Goal: Find specific page/section: Find specific page/section

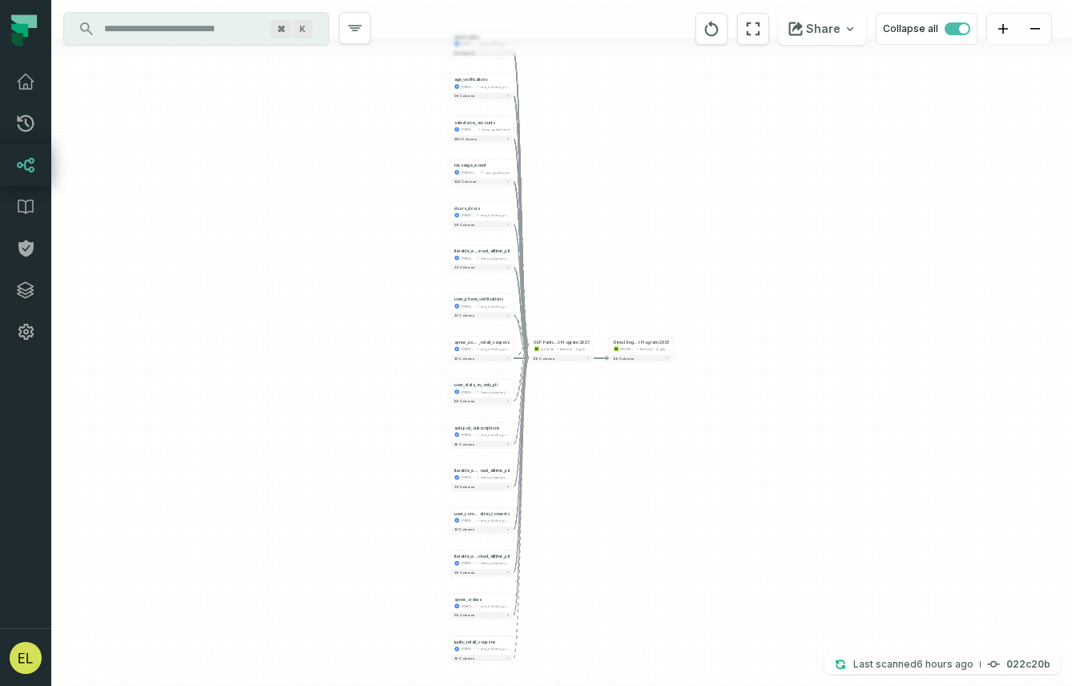
click at [190, 38] on input "Discovery Provider cmdk menu" at bounding box center [182, 29] width 175 height 26
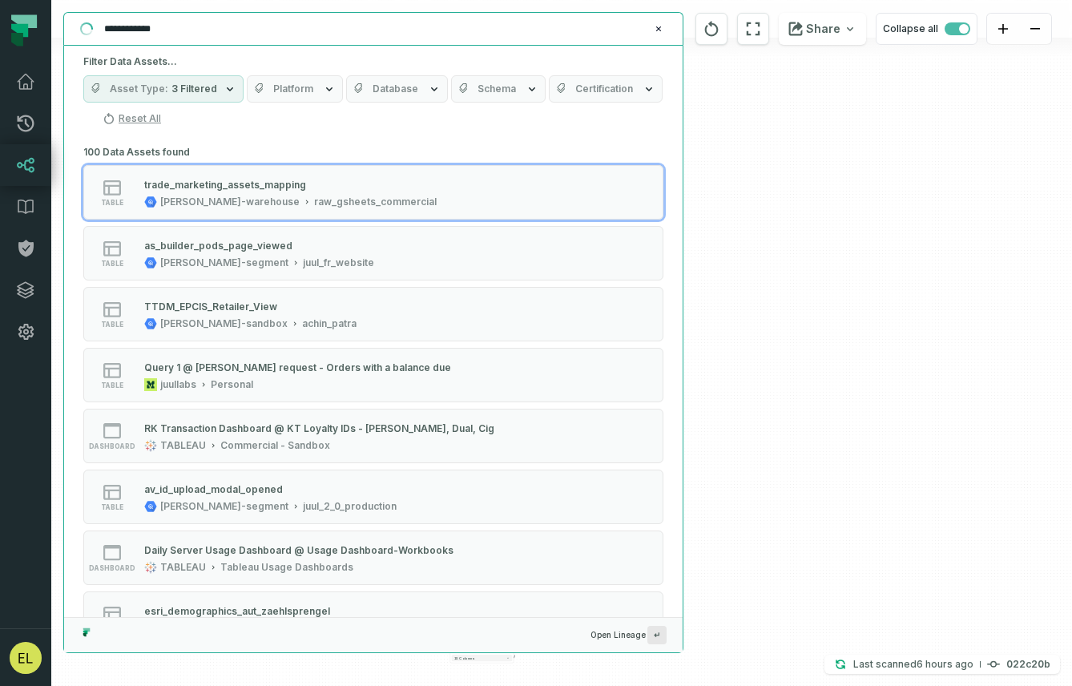
type input "**********"
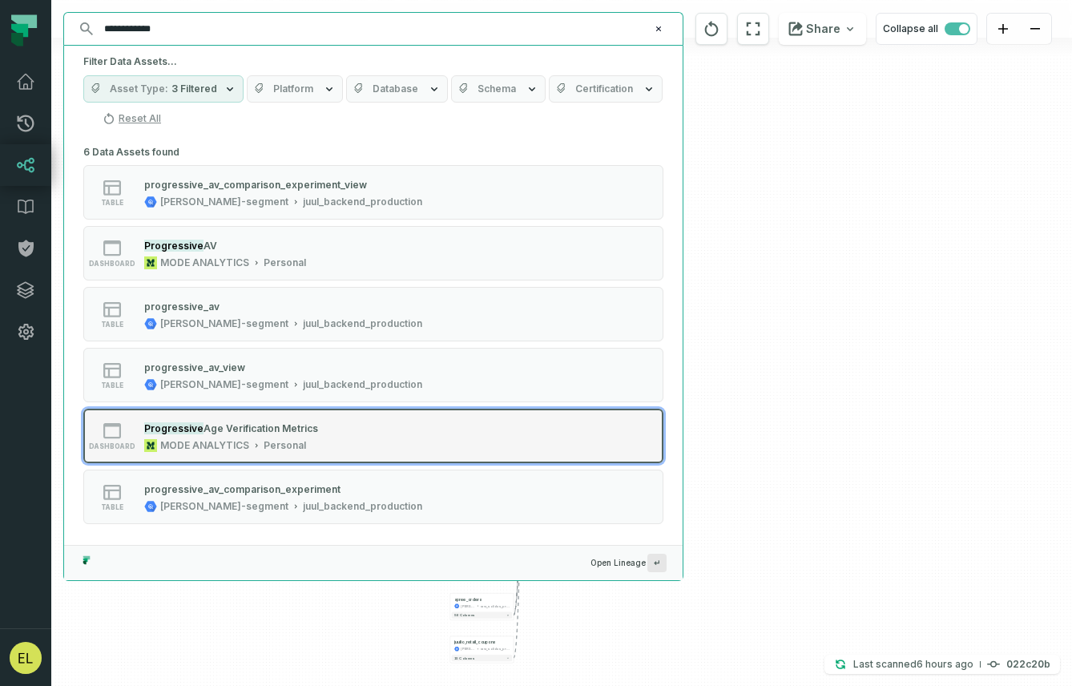
click at [410, 442] on div "dashboard Progressive Age Verification Metrics MODE ANALYTICS Personal" at bounding box center [287, 436] width 401 height 32
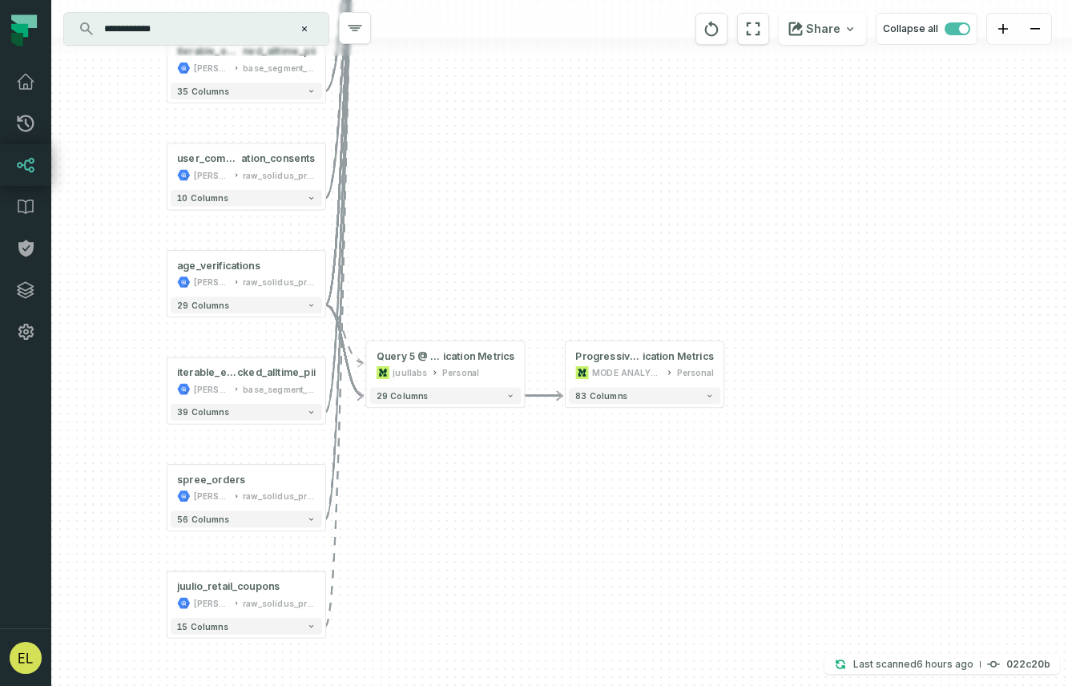
click at [205, 27] on input "**********" at bounding box center [195, 29] width 200 height 26
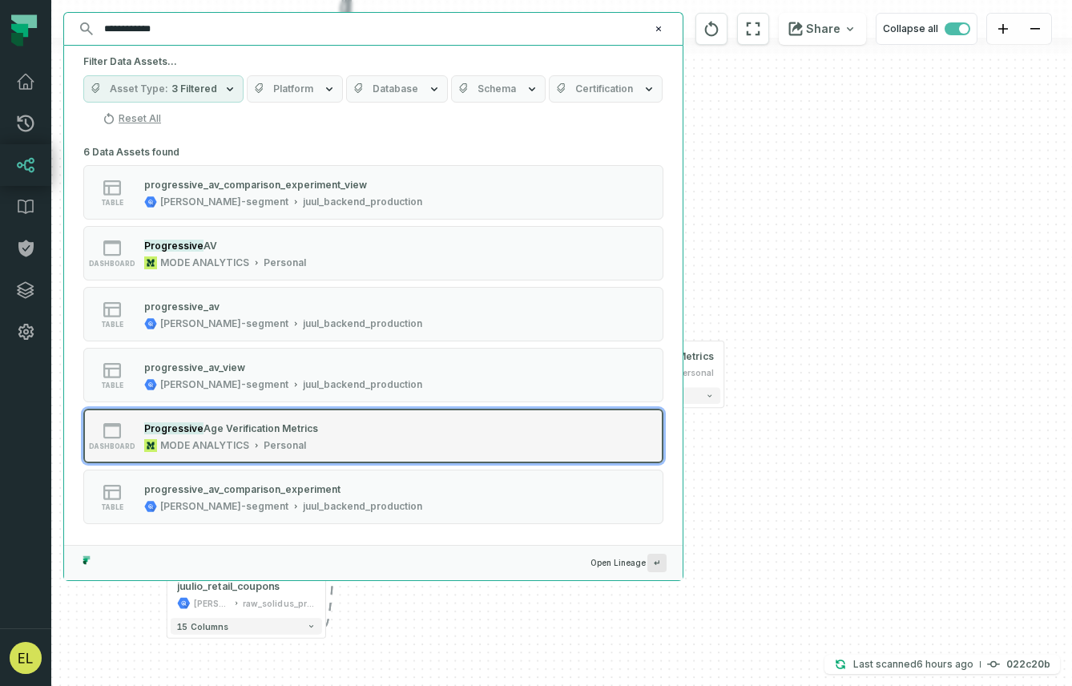
click at [540, 451] on button "dashboard Progressive Age Verification Metrics MODE ANALYTICS Personal" at bounding box center [373, 436] width 580 height 55
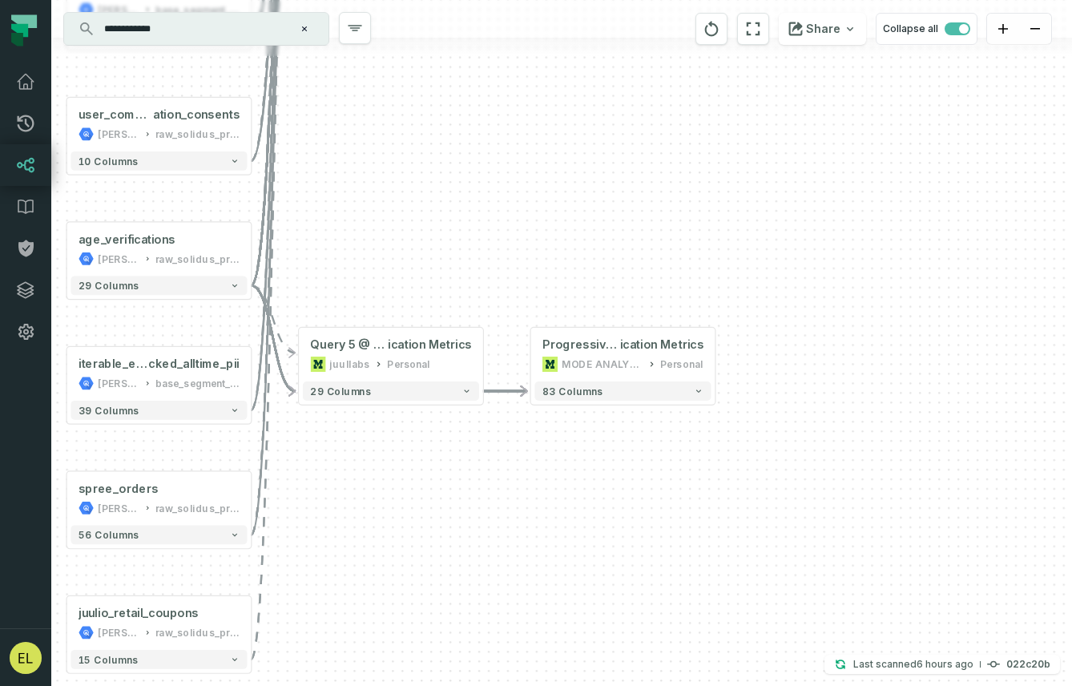
click at [876, 442] on div "spree_users [PERSON_NAME]-warehouse raw_solidus_production_v2_public + 63 colum…" at bounding box center [561, 343] width 1021 height 686
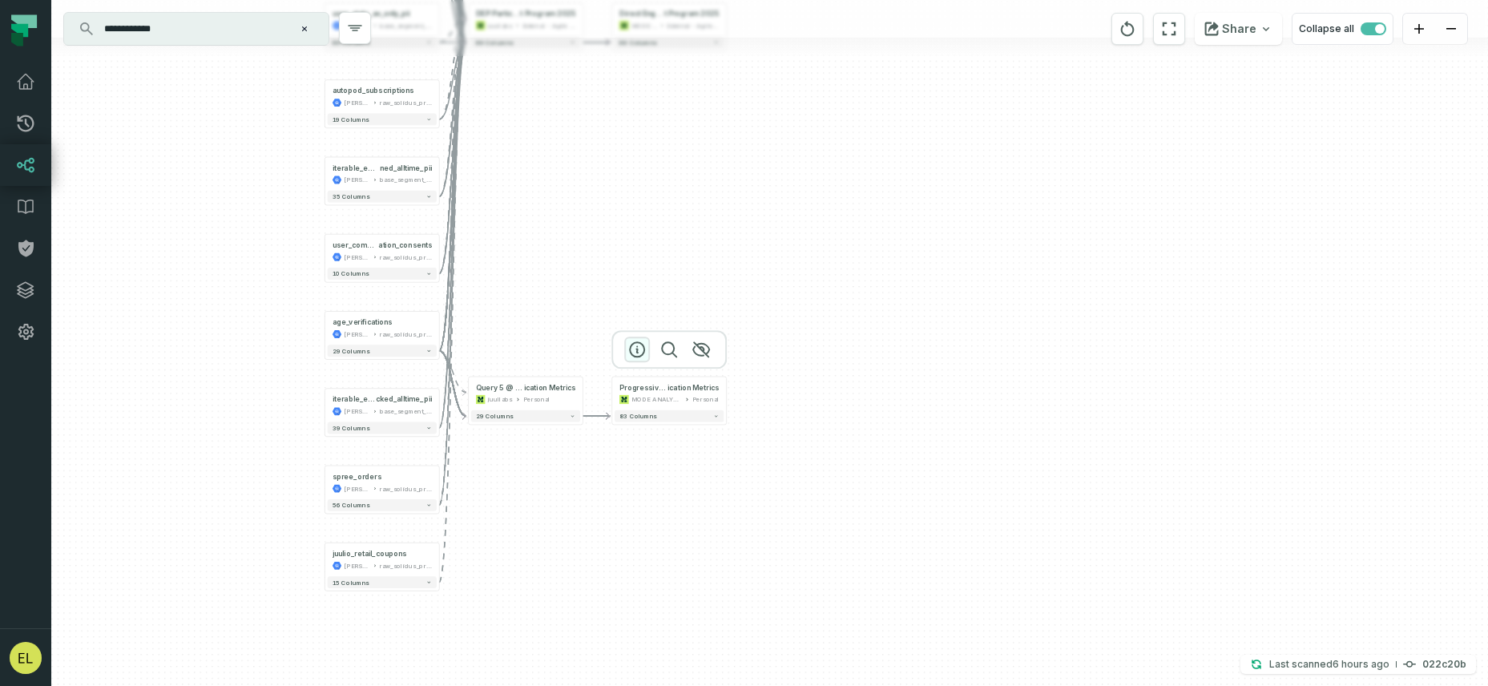
click at [634, 352] on icon "button" at bounding box center [637, 349] width 19 height 19
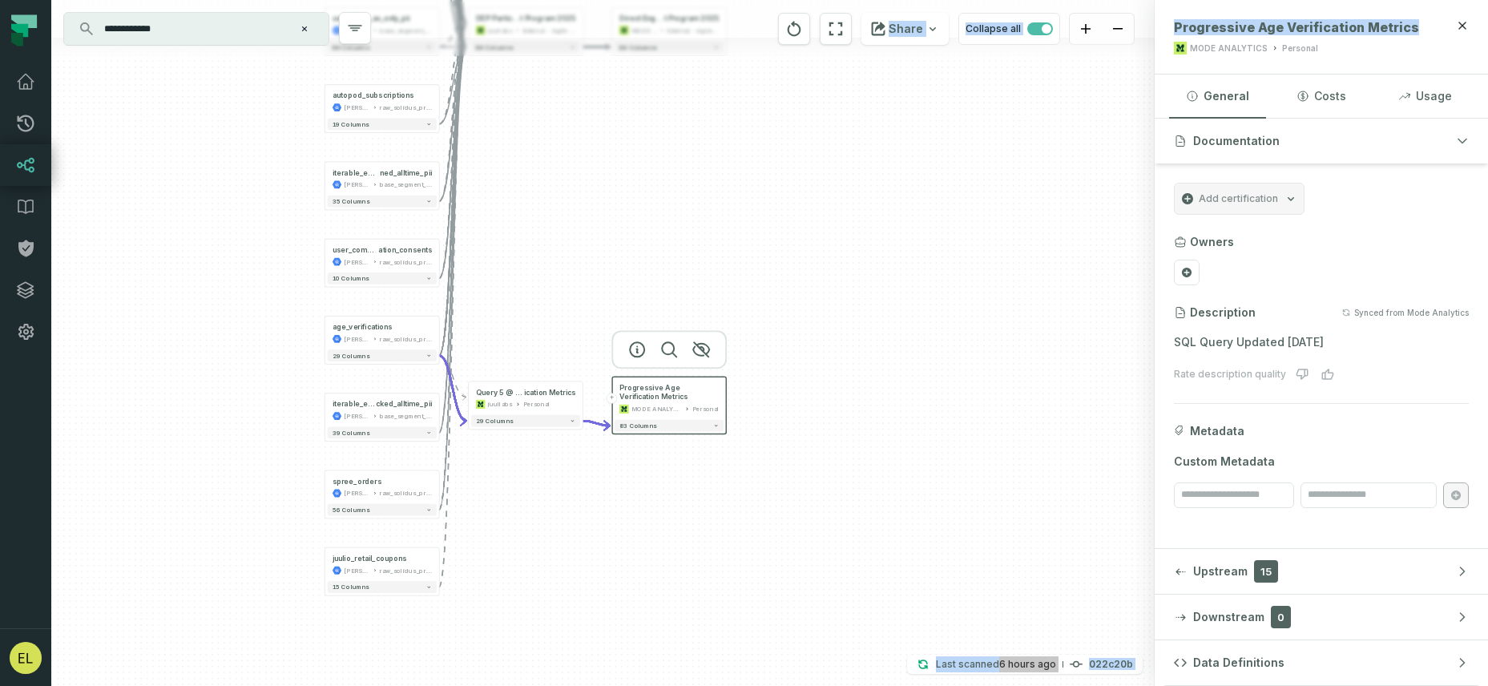
drag, startPoint x: 1406, startPoint y: 30, endPoint x: 1141, endPoint y: 30, distance: 265.3
click at [1072, 30] on div "spree_users [PERSON_NAME]-warehouse raw_solidus_production_v2_public + 63 colum…" at bounding box center [769, 343] width 1437 height 686
copy div "Share Collapse all Last scanned [DATE] 6:16:44 AM 022c20b Press enter or space …"
click at [1072, 29] on icon at bounding box center [1432, 27] width 13 height 13
